Goal: Find specific page/section: Find specific page/section

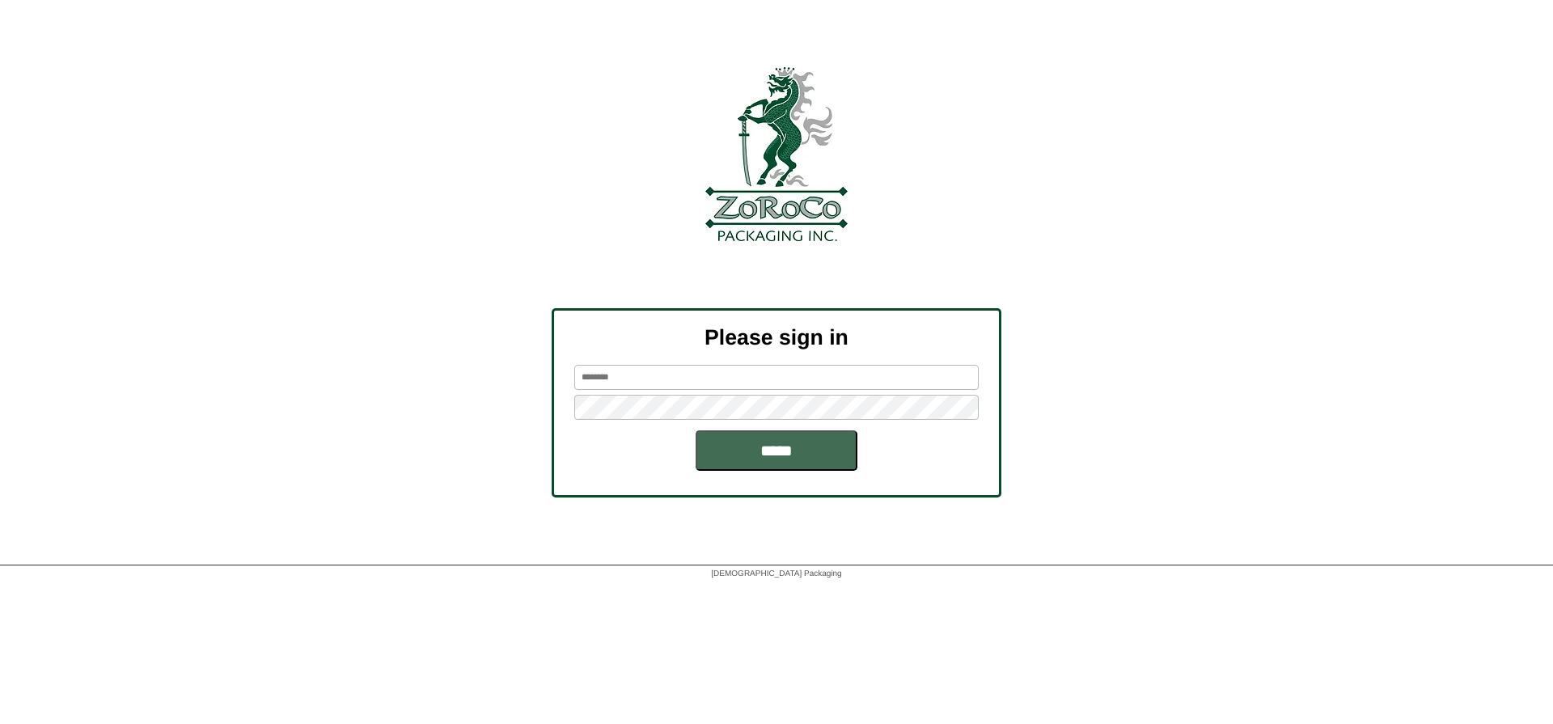
type input "*********"
click at [827, 463] on input "*****" at bounding box center [776, 450] width 162 height 40
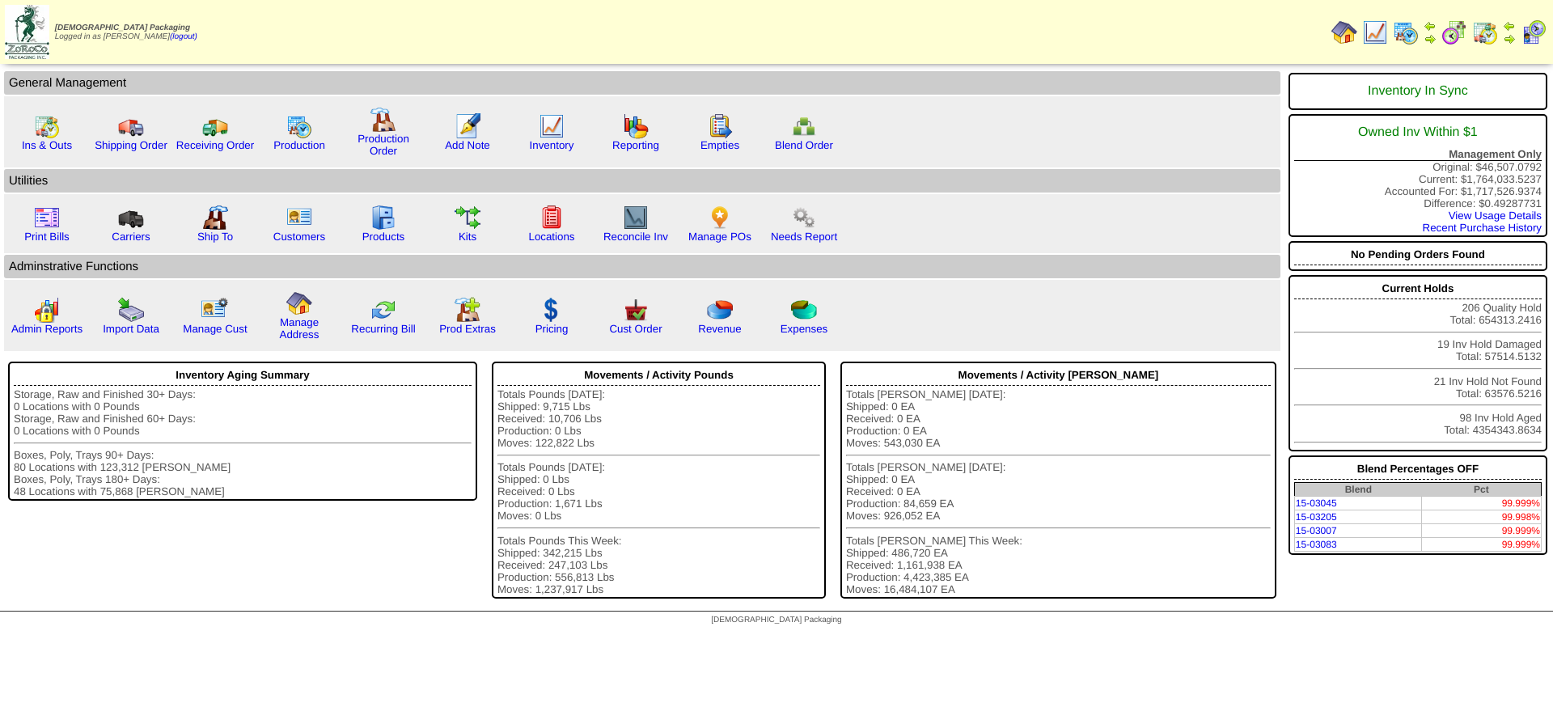
click at [1405, 32] on img at bounding box center [1405, 32] width 26 height 26
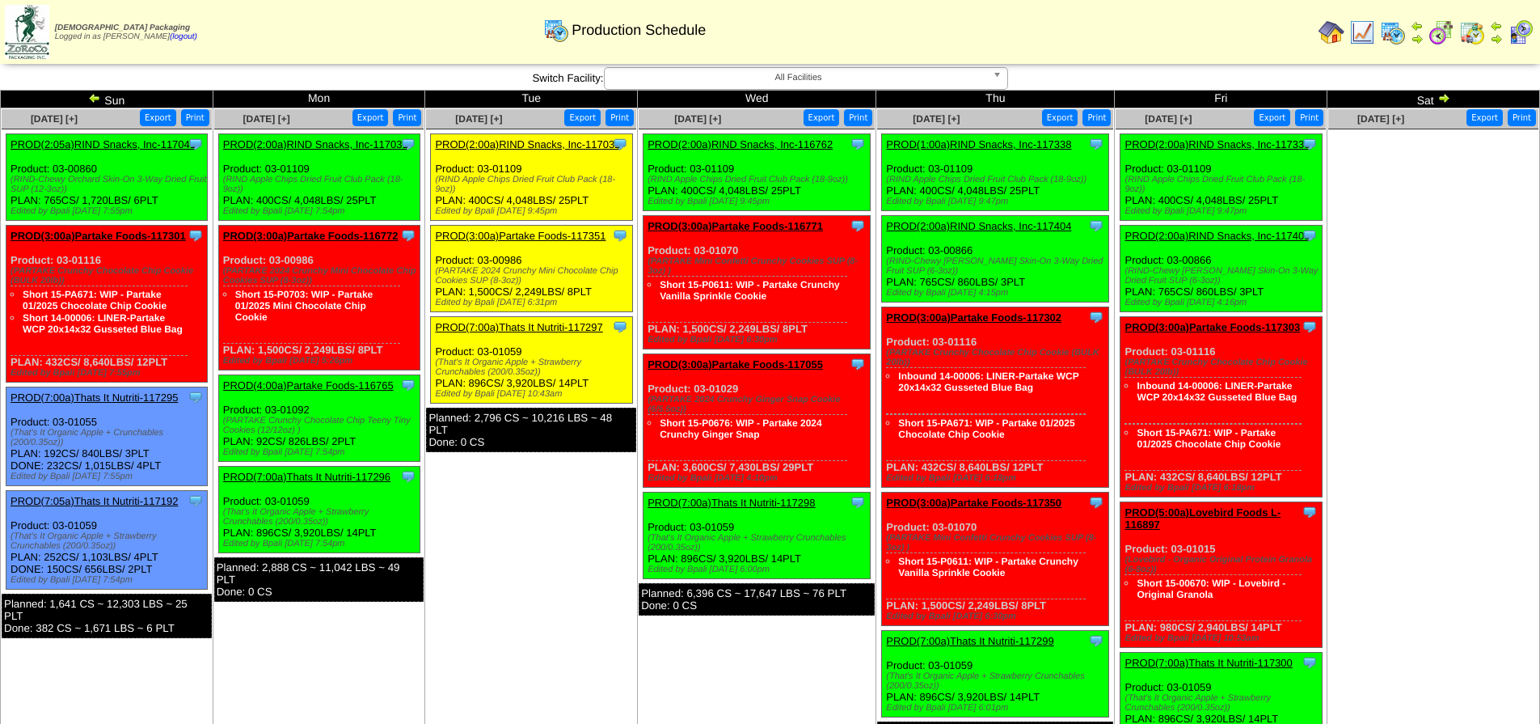
click at [95, 98] on img at bounding box center [94, 97] width 13 height 13
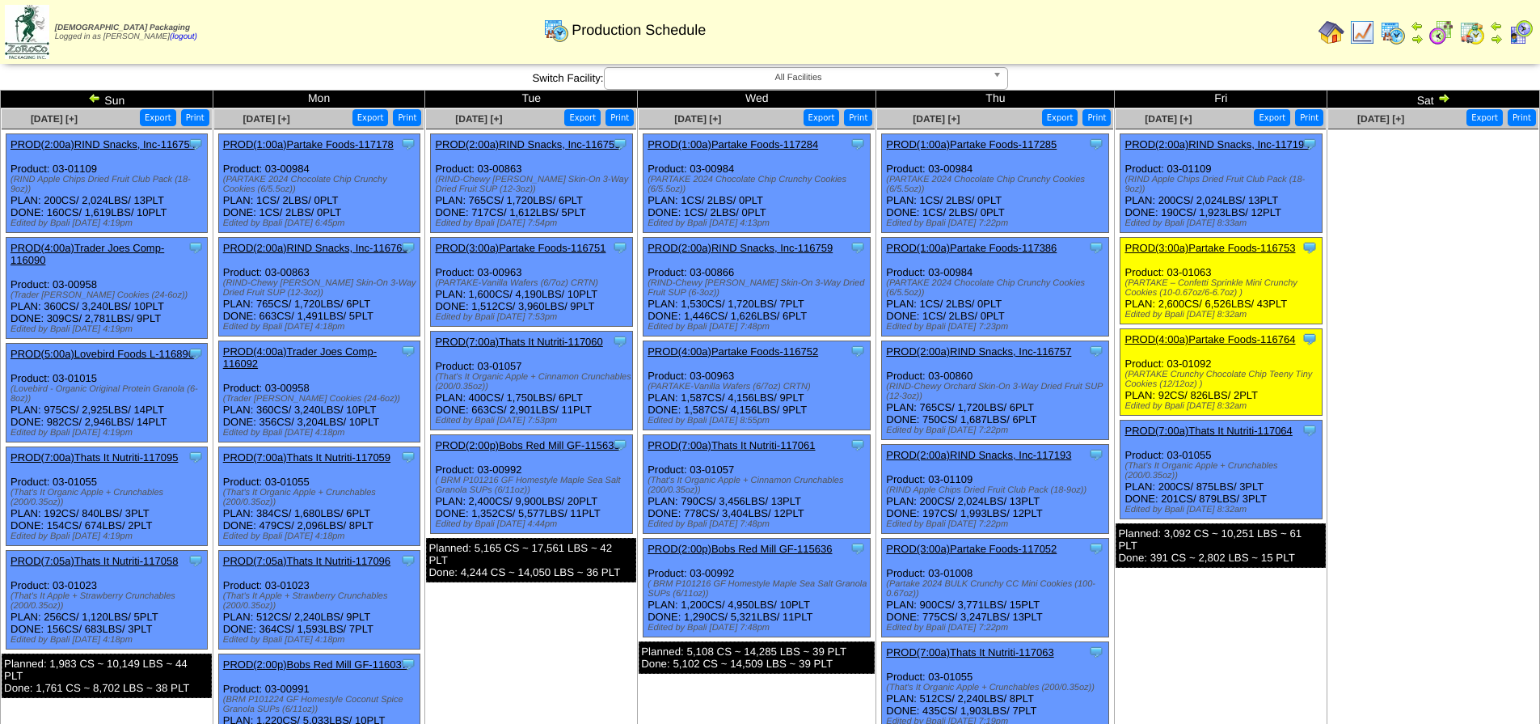
click at [95, 98] on img at bounding box center [94, 97] width 13 height 13
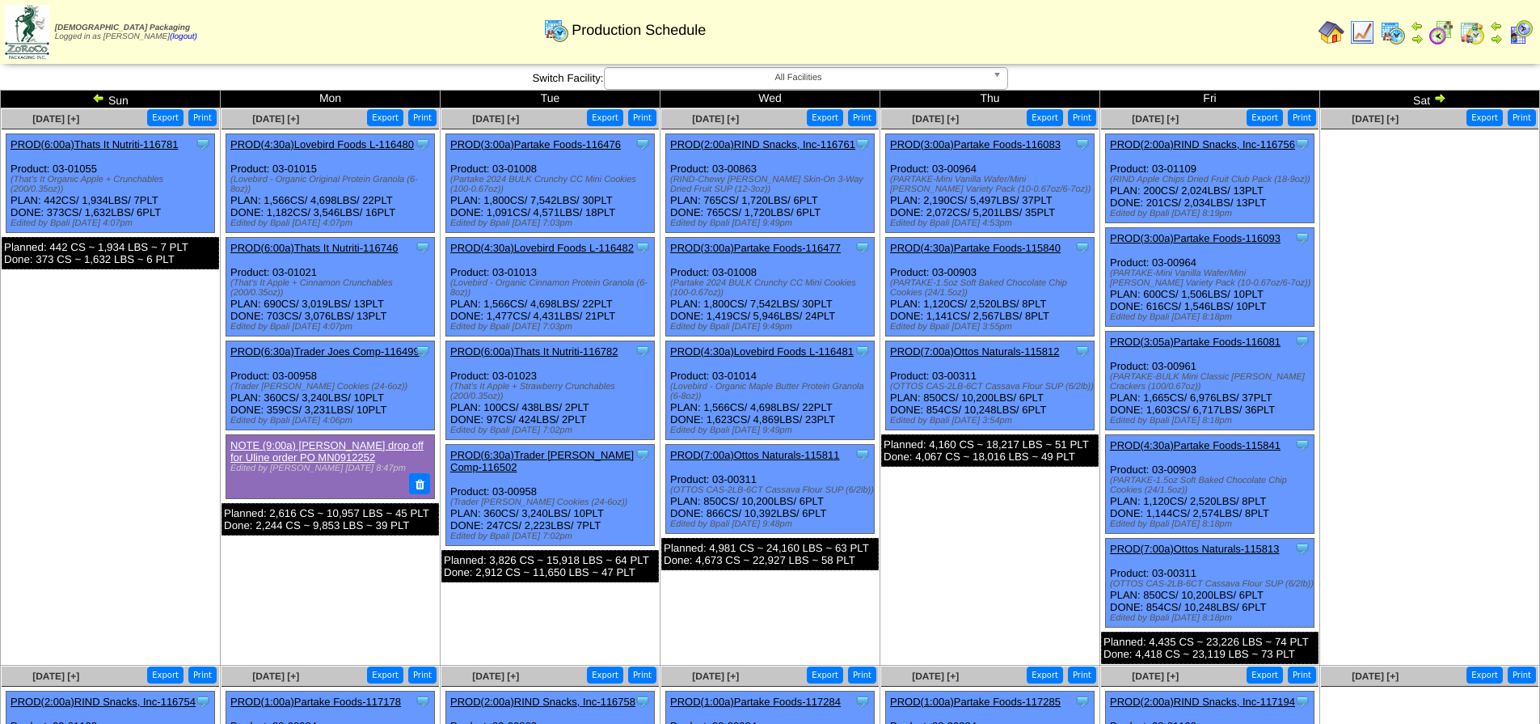
click at [95, 98] on img at bounding box center [98, 97] width 13 height 13
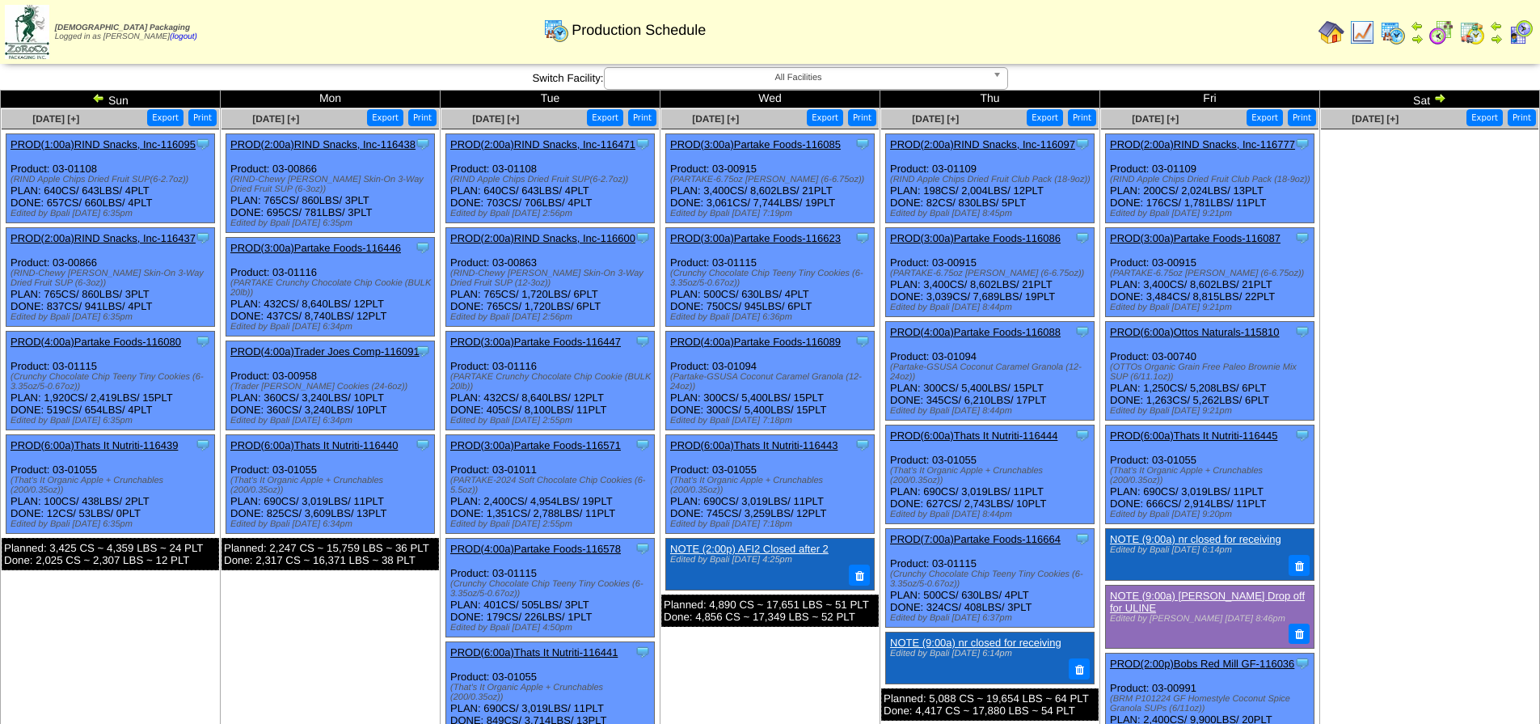
click at [95, 98] on img at bounding box center [98, 97] width 13 height 13
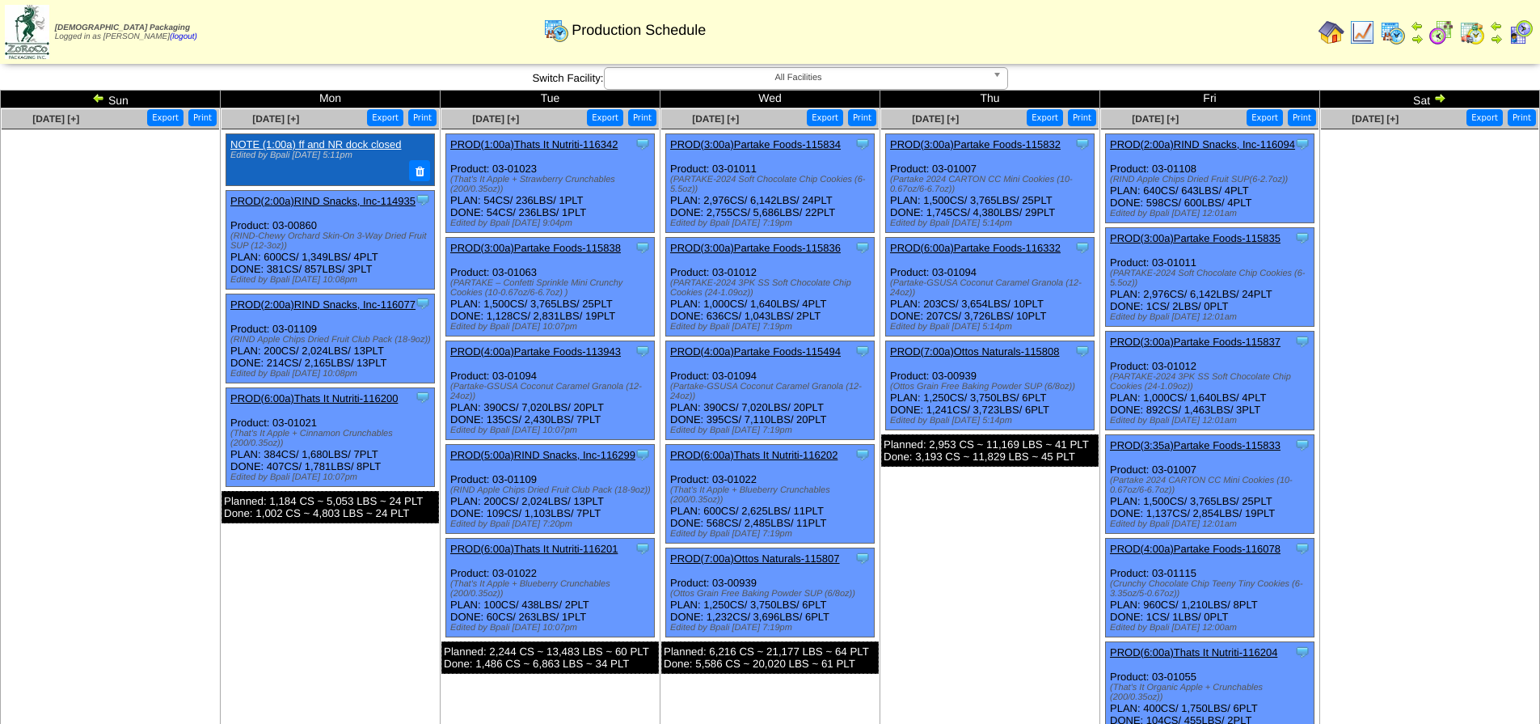
click at [1440, 98] on img at bounding box center [1440, 97] width 13 height 13
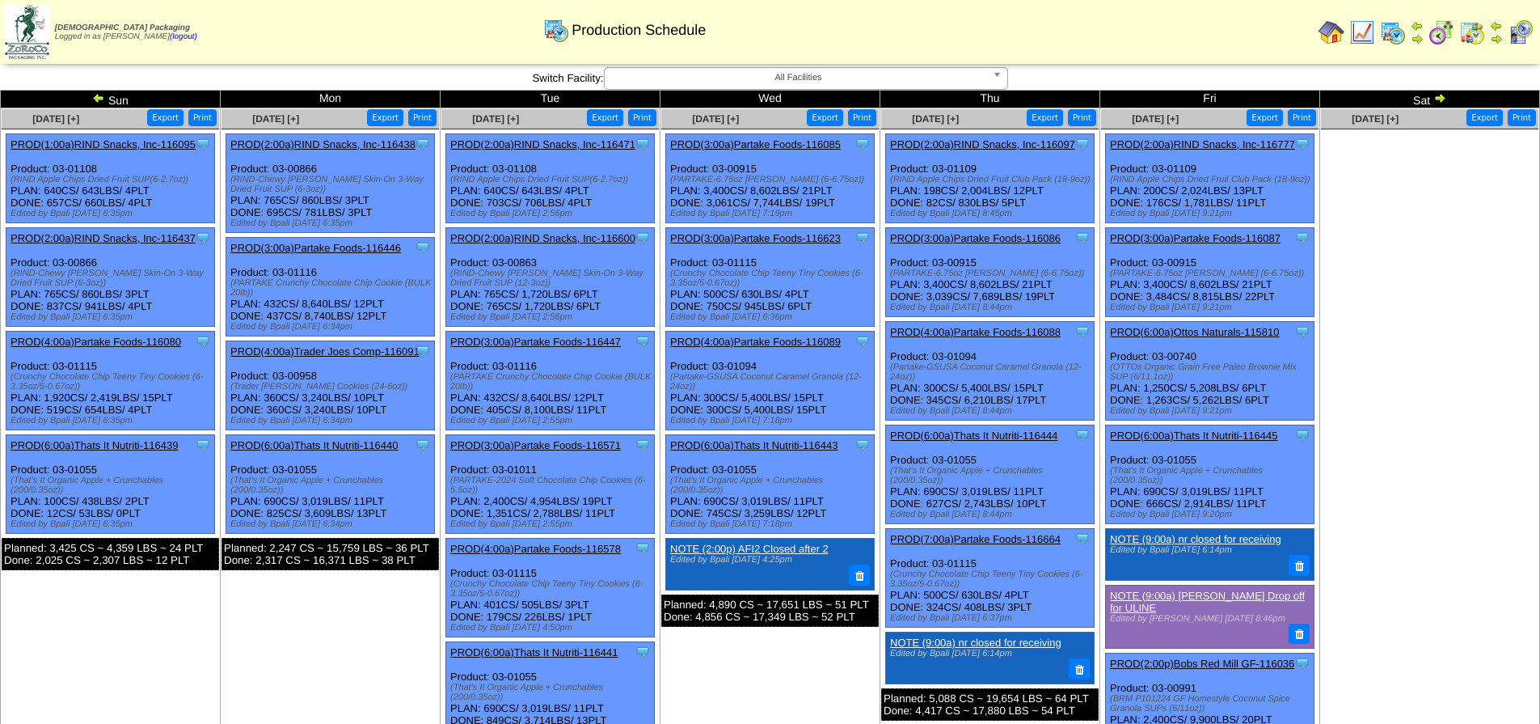
click at [1442, 96] on img at bounding box center [1440, 97] width 13 height 13
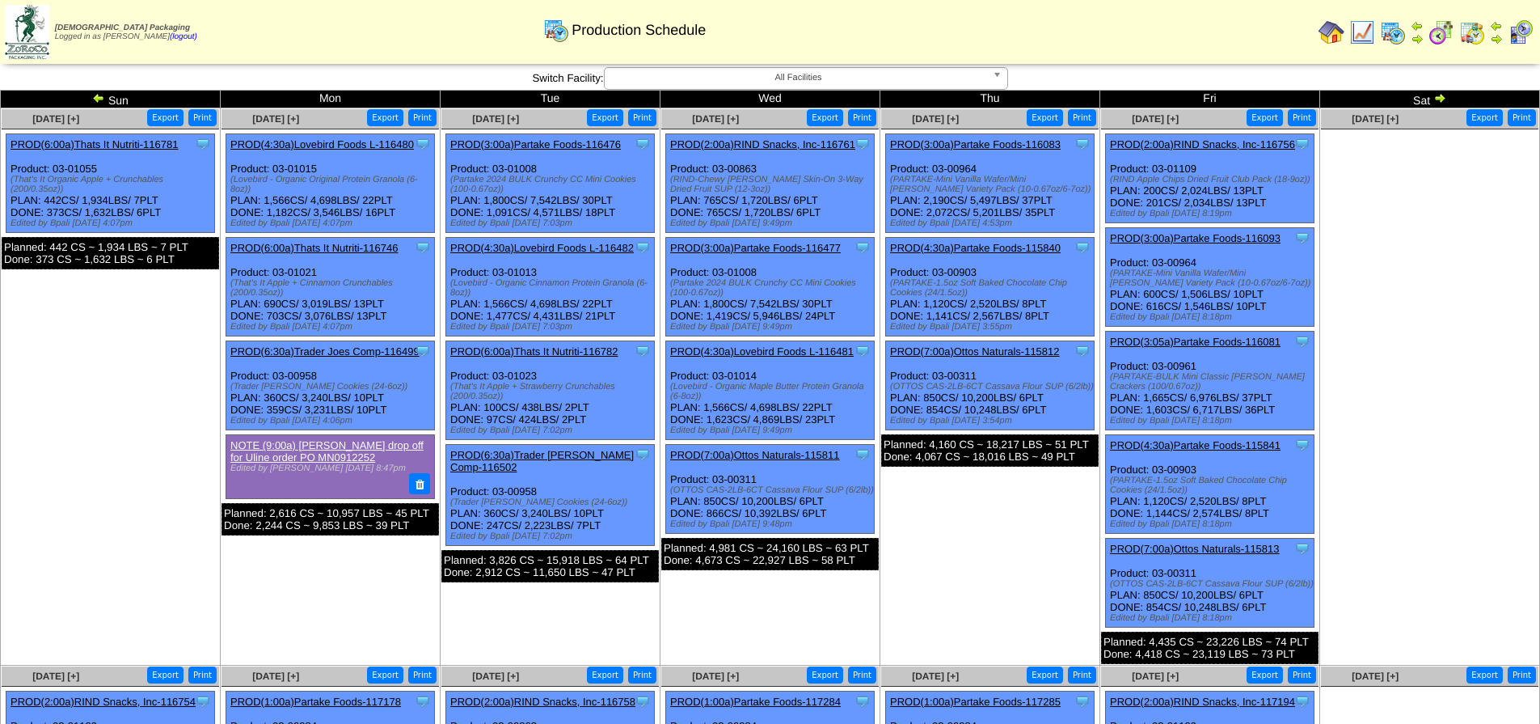
click at [1440, 98] on img at bounding box center [1440, 97] width 13 height 13
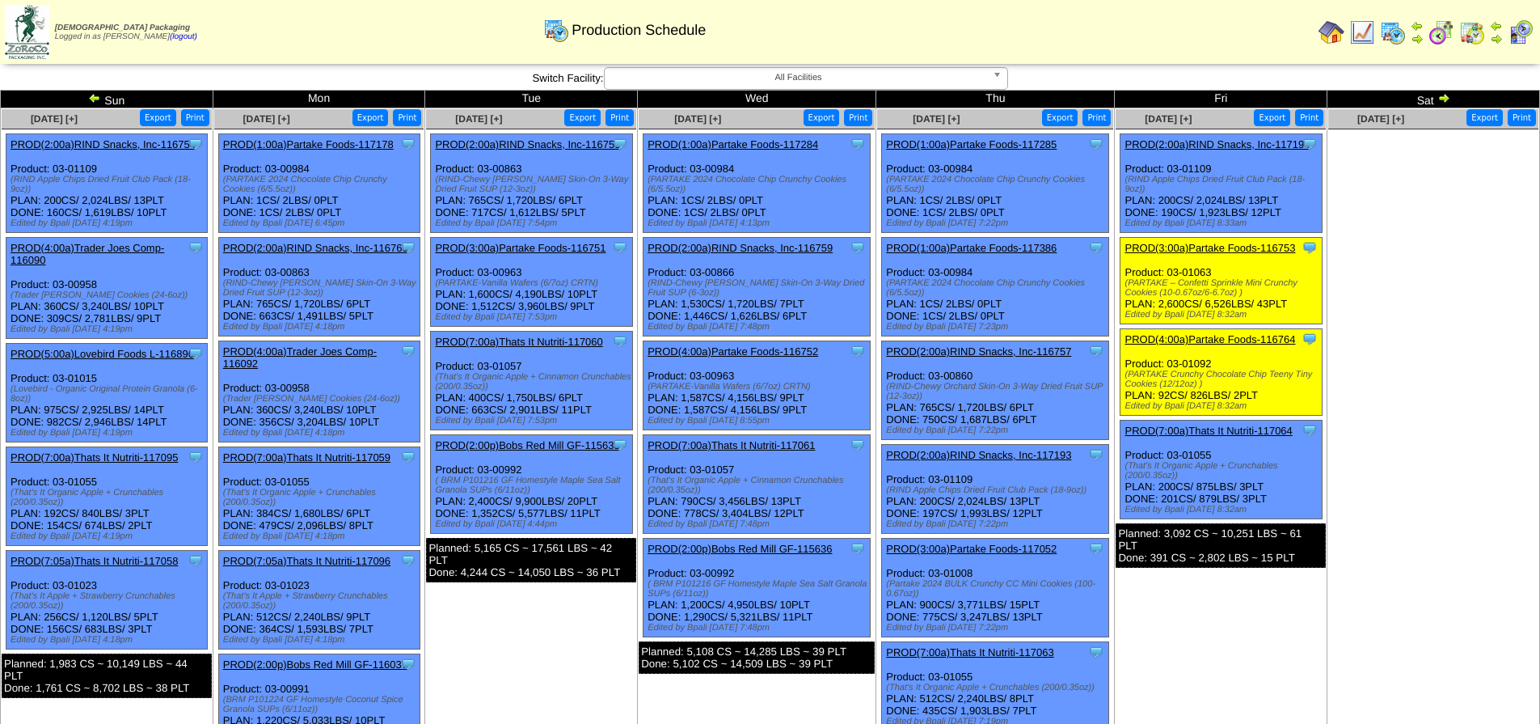
click at [546, 678] on td "[DATE] [+] Print Export Clone Item PROD(2:00a)RIND Snacks, Inc-116758 RIND Snac…" at bounding box center [531, 455] width 213 height 695
click at [99, 95] on img at bounding box center [94, 97] width 13 height 13
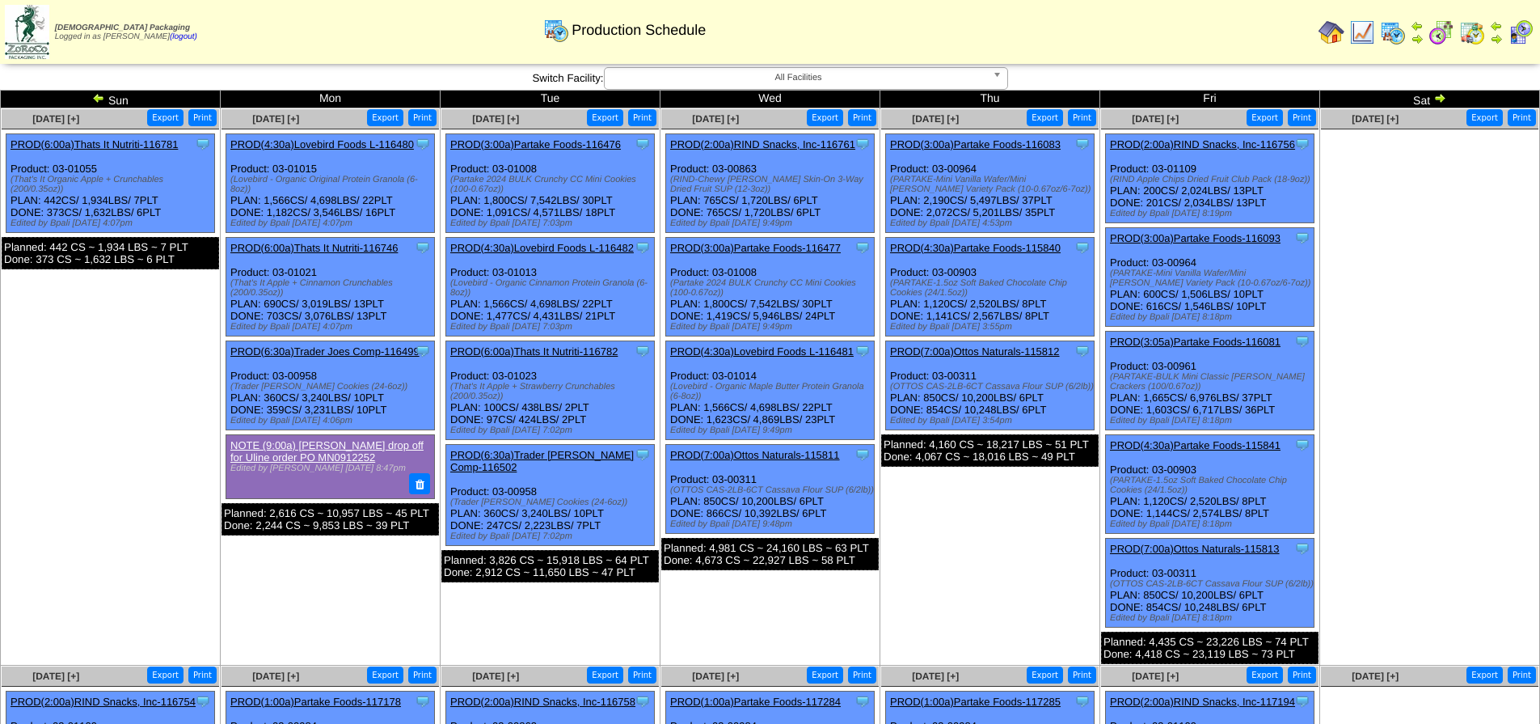
click at [99, 96] on img at bounding box center [98, 97] width 13 height 13
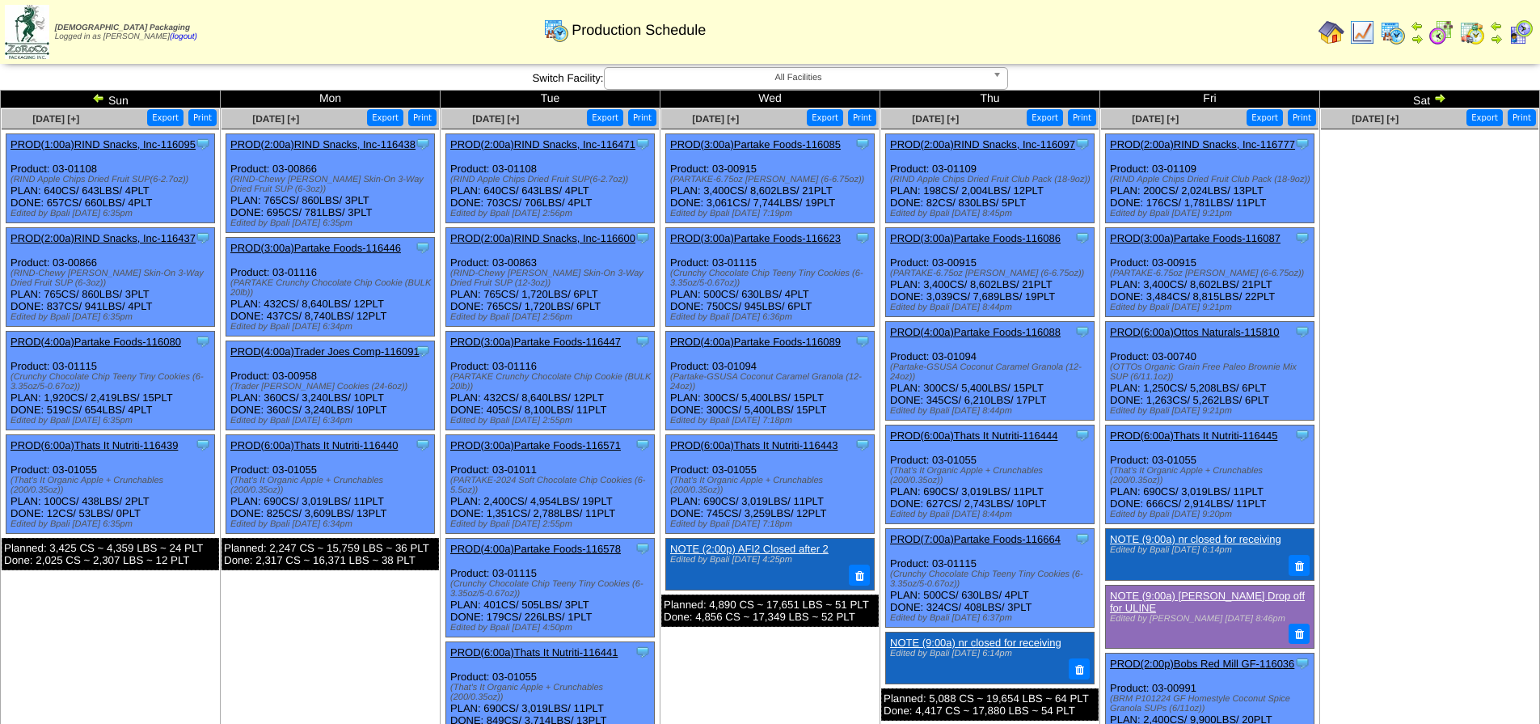
click at [99, 97] on img at bounding box center [98, 97] width 13 height 13
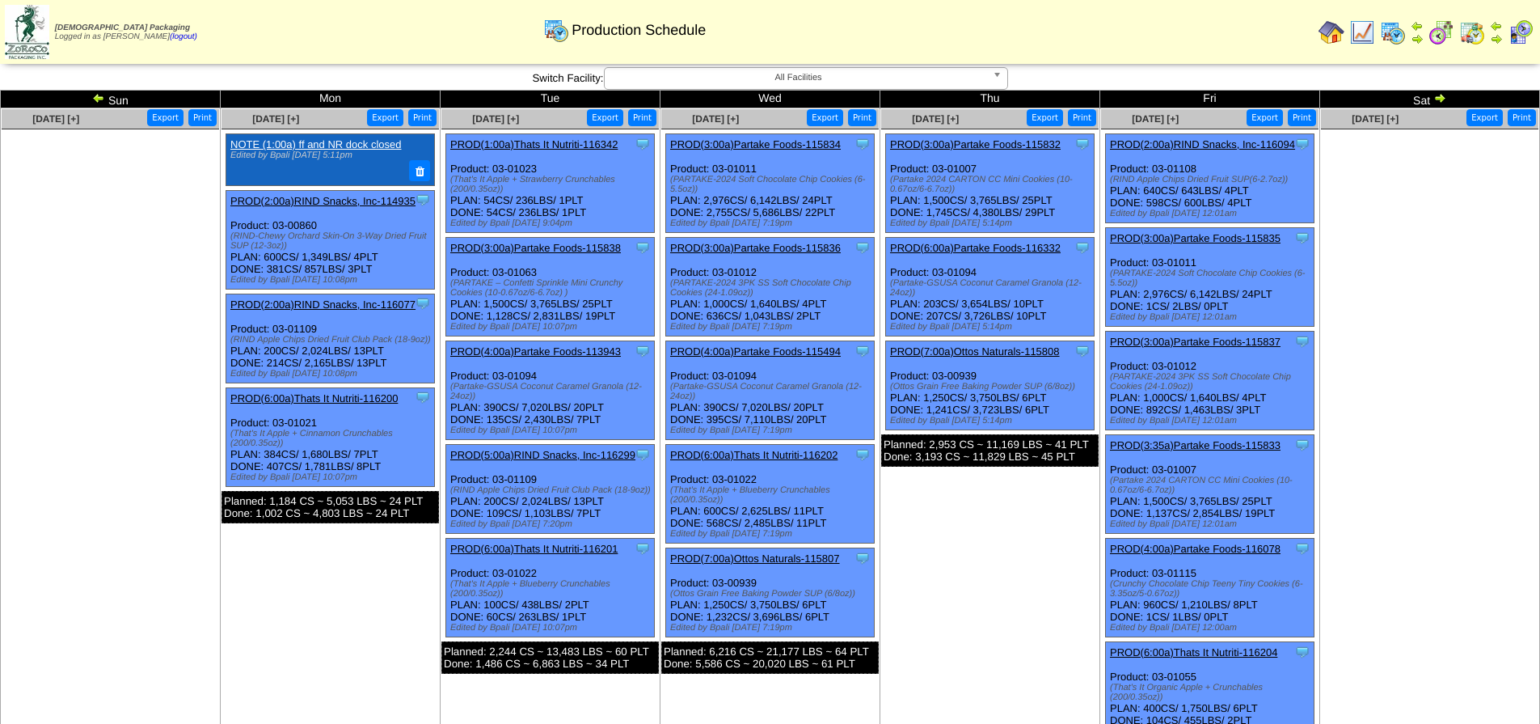
click at [1440, 96] on img at bounding box center [1440, 97] width 13 height 13
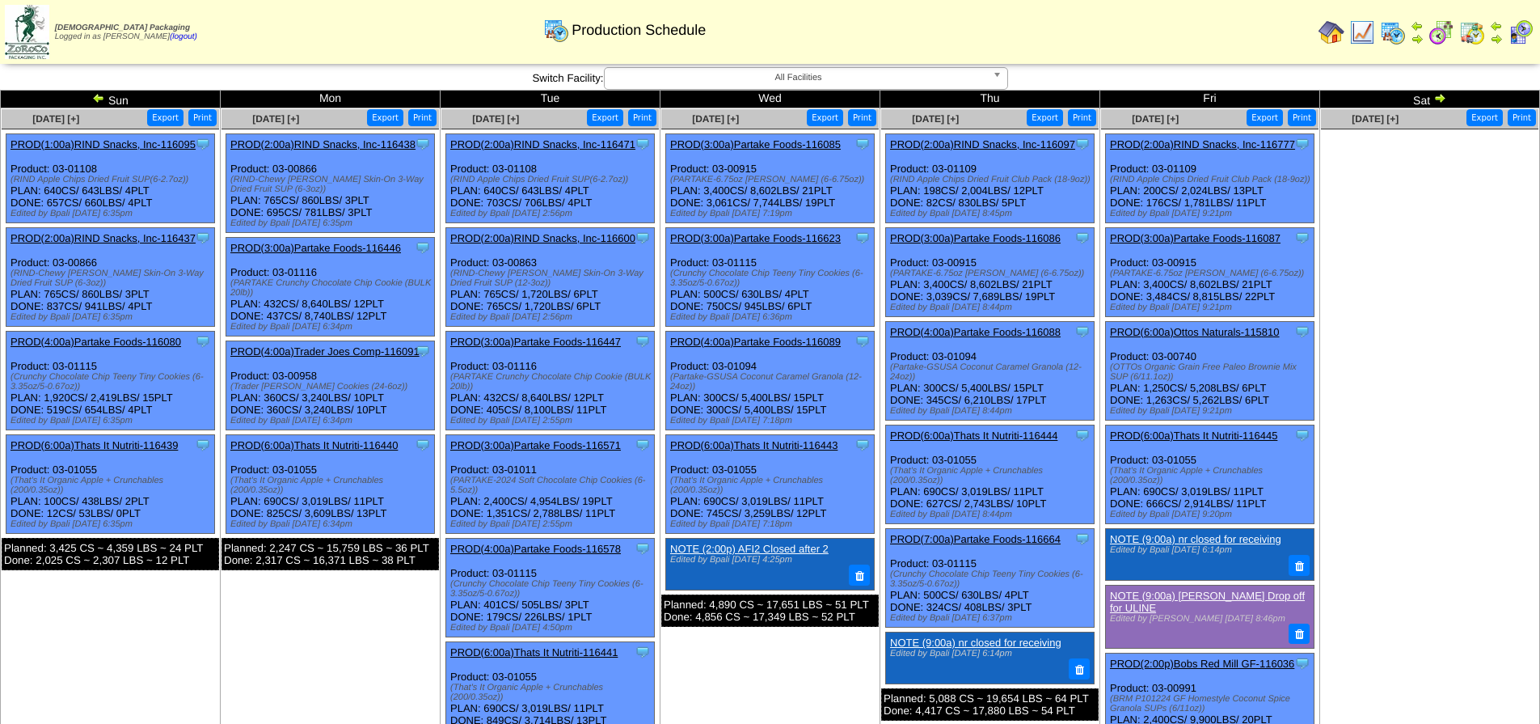
click at [1440, 96] on img at bounding box center [1440, 97] width 13 height 13
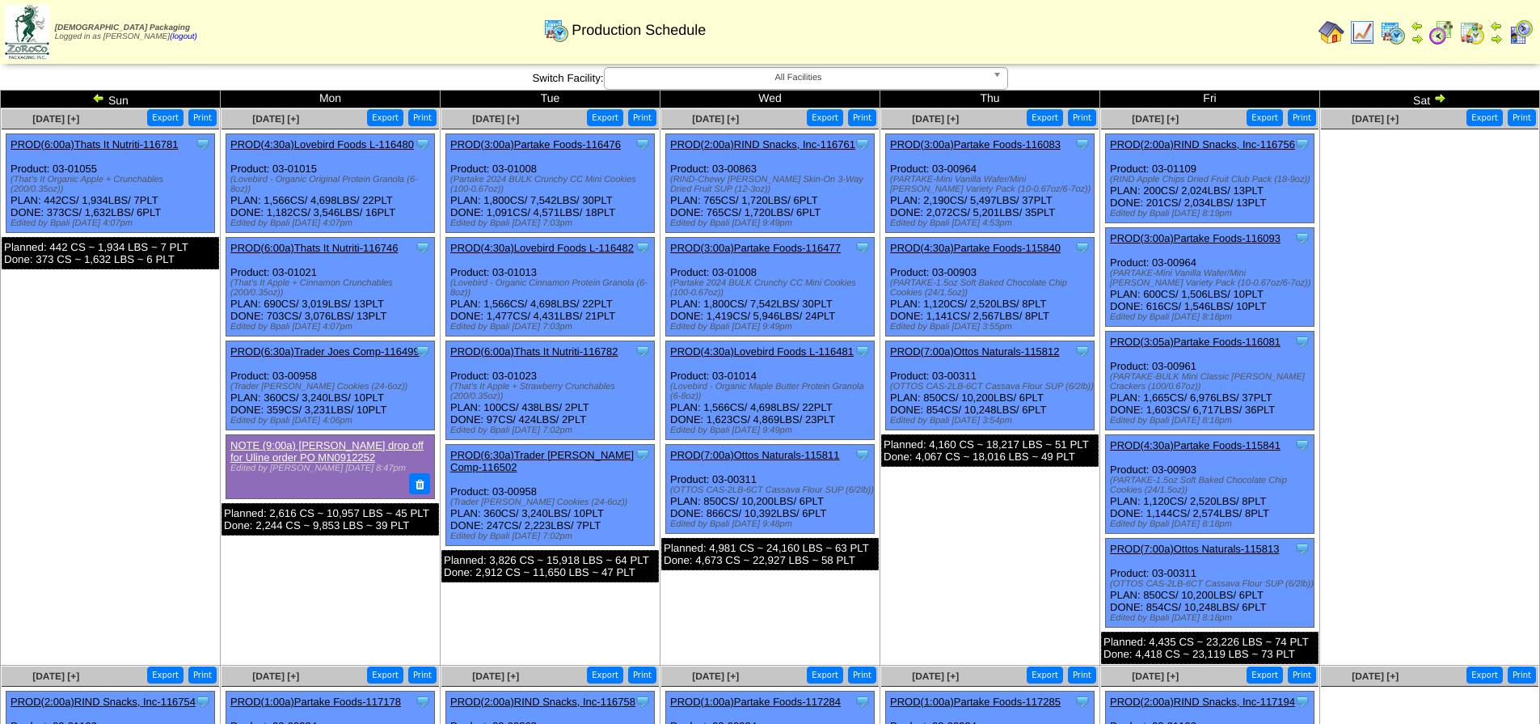
click at [1440, 96] on img at bounding box center [1440, 97] width 13 height 13
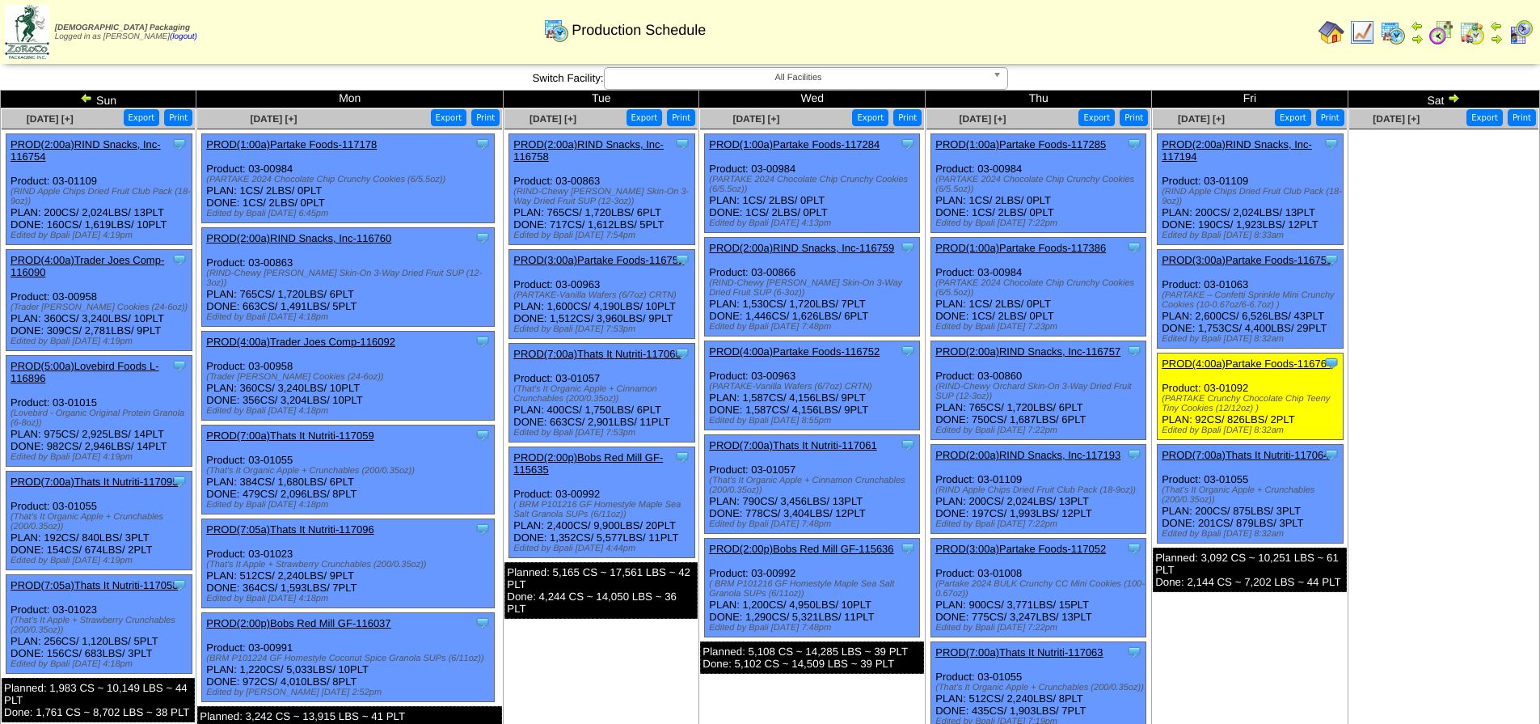
click at [87, 95] on img at bounding box center [86, 97] width 13 height 13
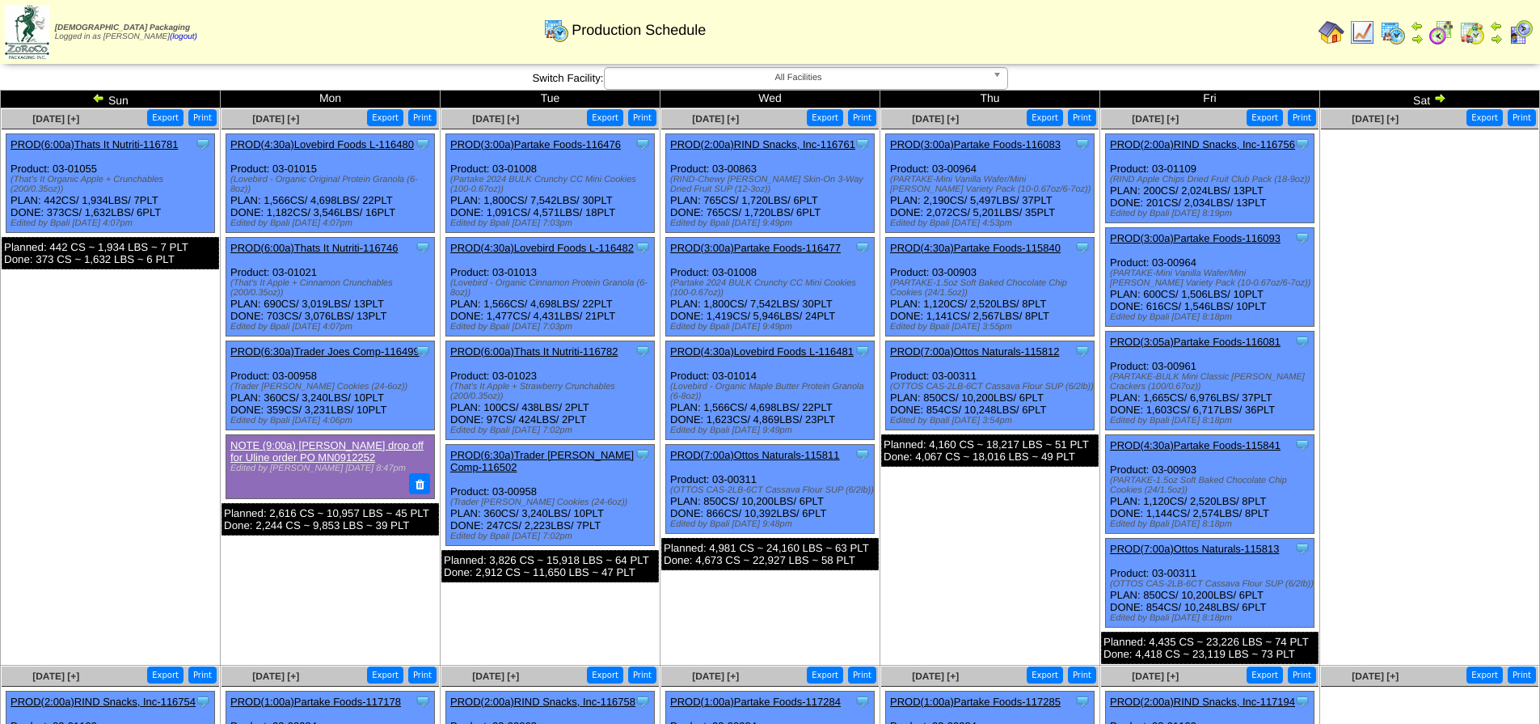
click at [99, 95] on img at bounding box center [98, 97] width 13 height 13
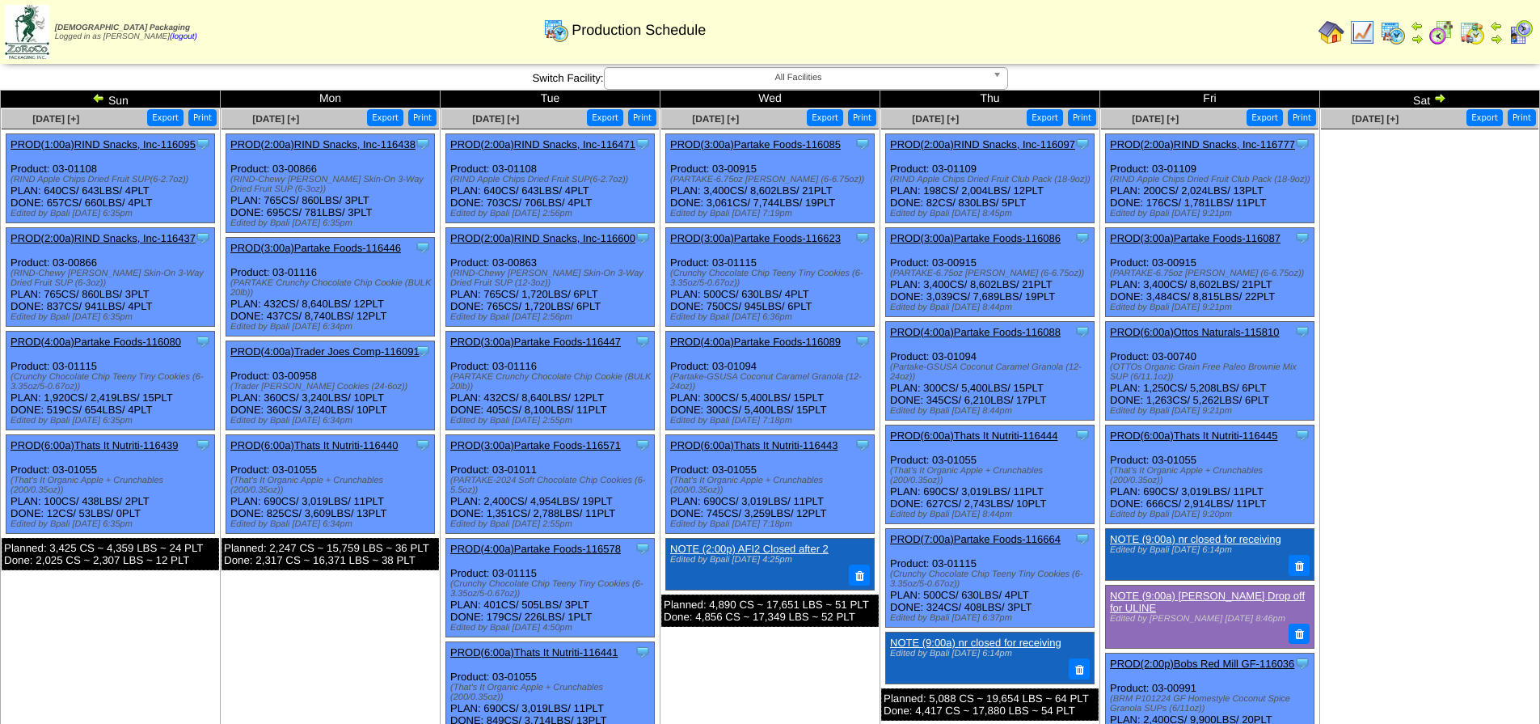
click at [96, 96] on img at bounding box center [98, 97] width 13 height 13
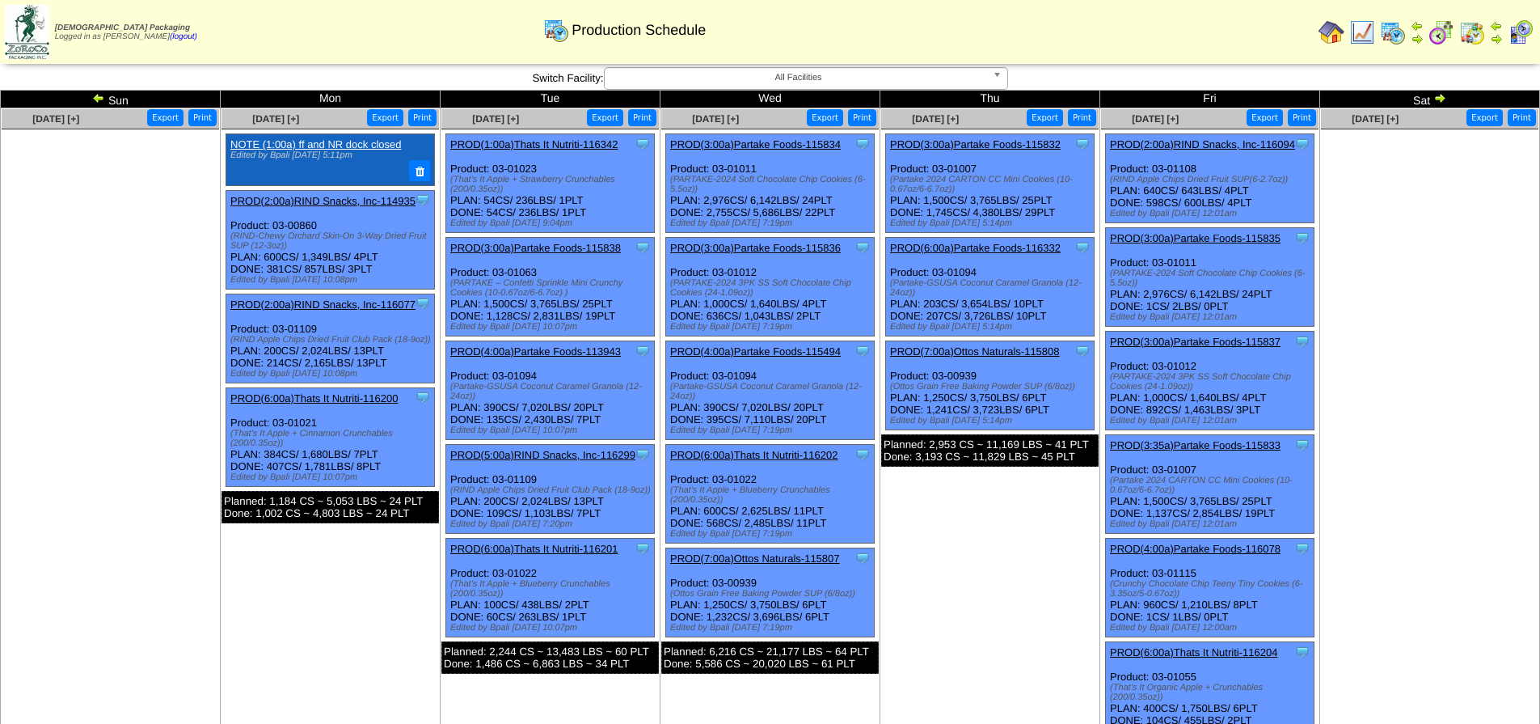
click at [1438, 96] on img at bounding box center [1440, 97] width 13 height 13
